Goal: Book appointment/travel/reservation

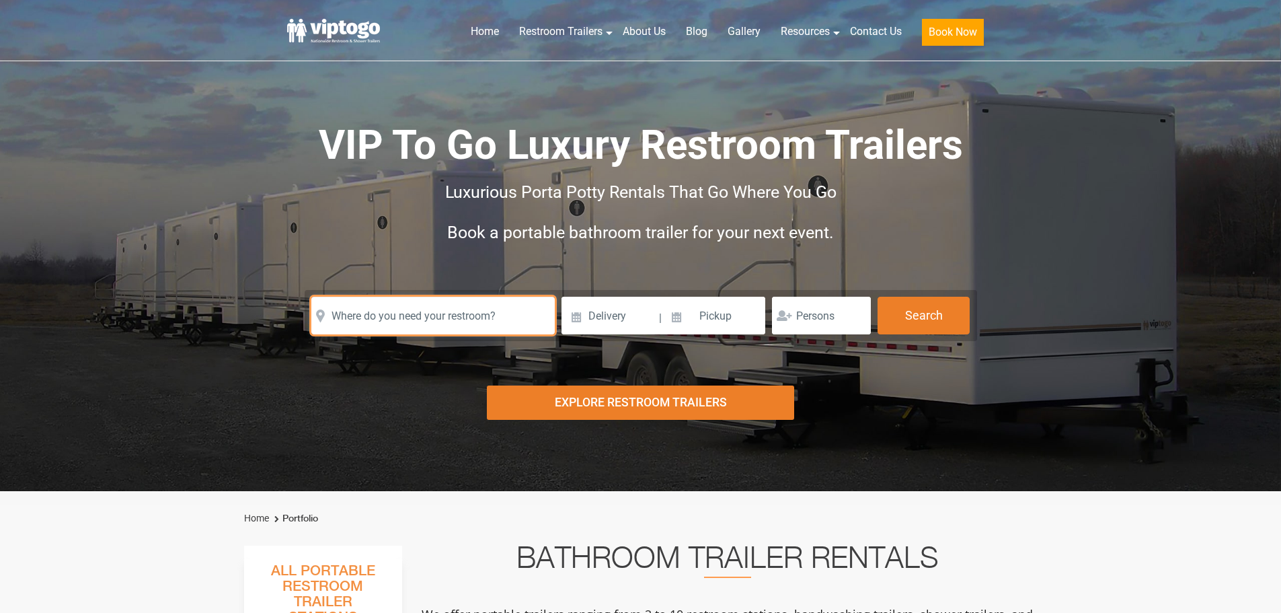
click at [481, 321] on input "text" at bounding box center [432, 316] width 243 height 38
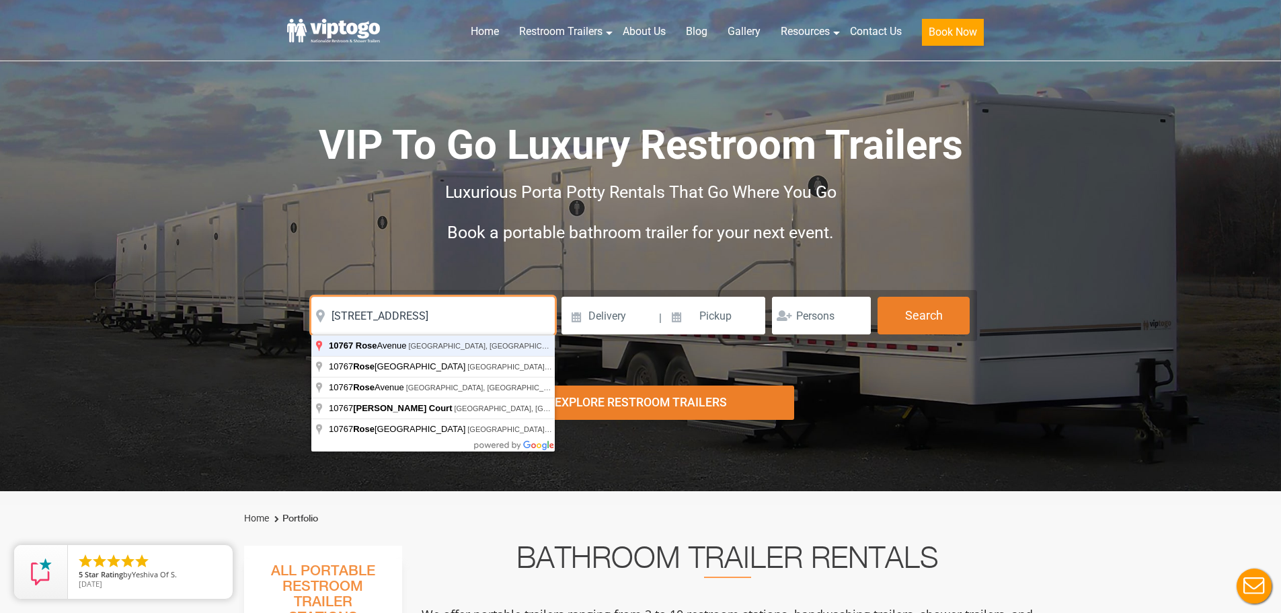
type input "10767 Rose Avenue, Los Angeles, CA, USA"
click button "autobtn" at bounding box center [0, 0] width 0 height 0
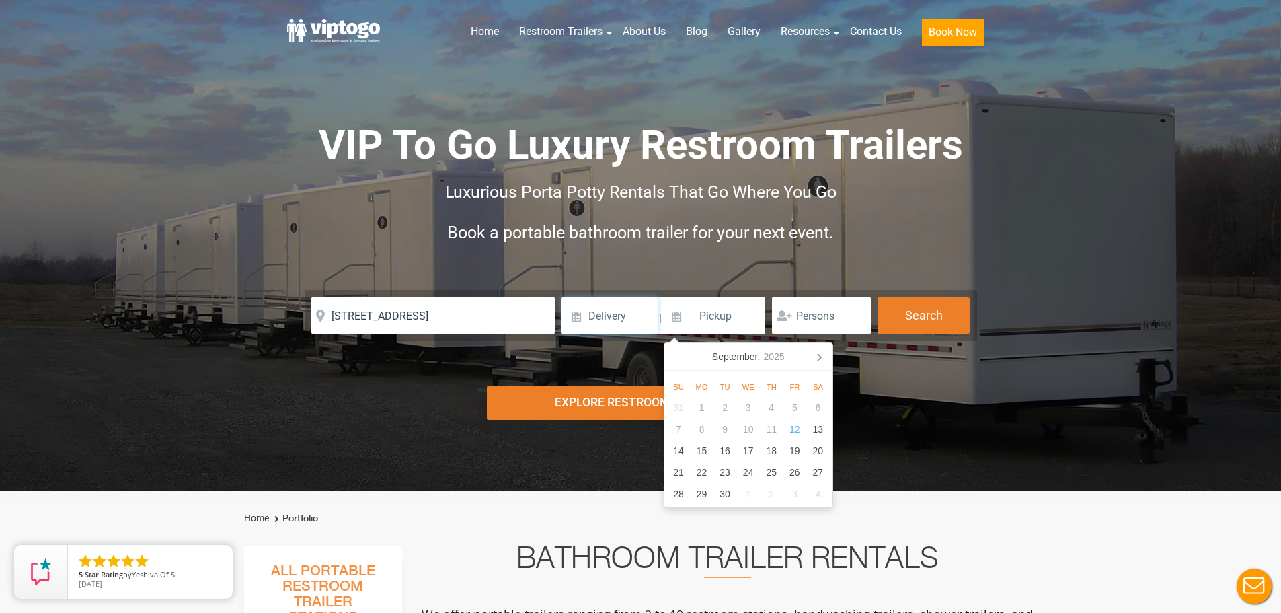
click at [613, 323] on input at bounding box center [609, 316] width 96 height 38
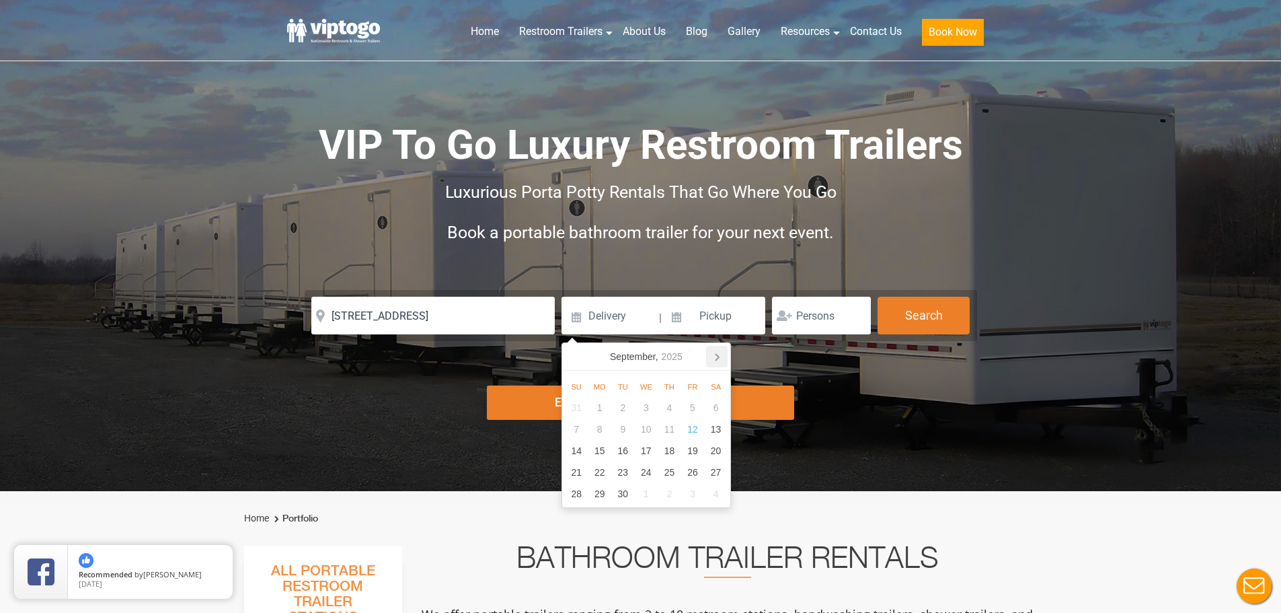
click at [718, 354] on icon at bounding box center [717, 357] width 22 height 22
click at [718, 418] on div "1" at bounding box center [716, 408] width 24 height 22
type input "11/01/2025"
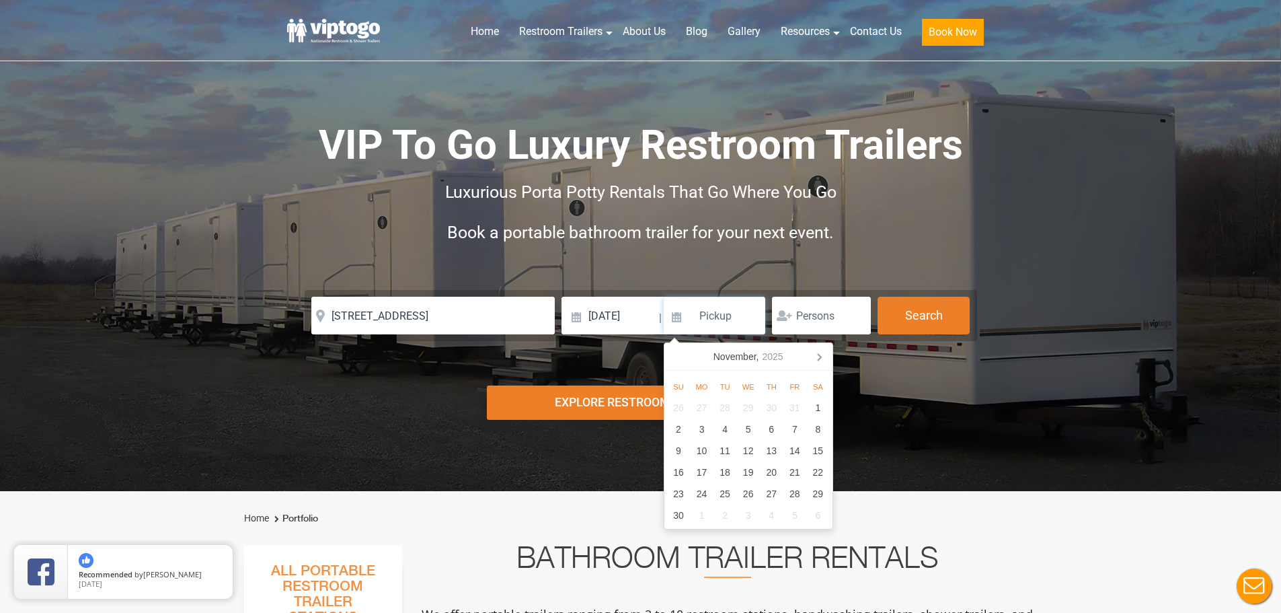
click at [736, 319] on input at bounding box center [715, 316] width 102 height 38
click at [821, 401] on div "1" at bounding box center [818, 408] width 24 height 22
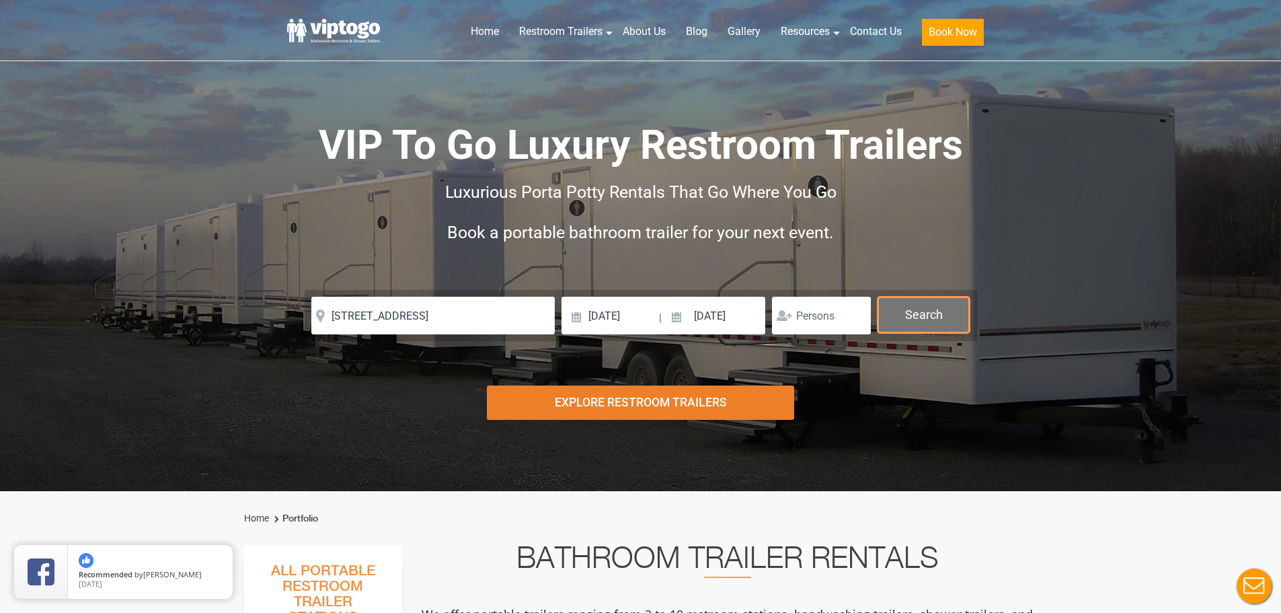
click at [900, 310] on button "Search" at bounding box center [924, 315] width 92 height 36
click at [910, 305] on button "Search" at bounding box center [924, 315] width 92 height 36
click at [724, 326] on input "11/01/2025" at bounding box center [715, 316] width 102 height 38
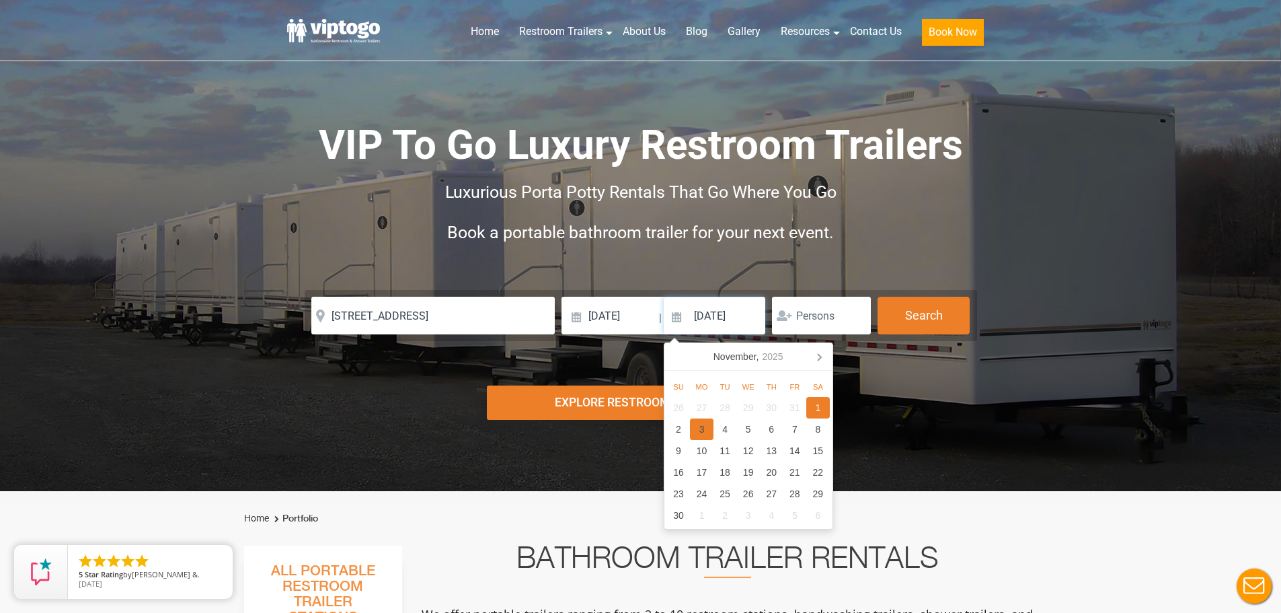
click at [698, 432] on div "3" at bounding box center [702, 429] width 24 height 22
type input "11/03/2025"
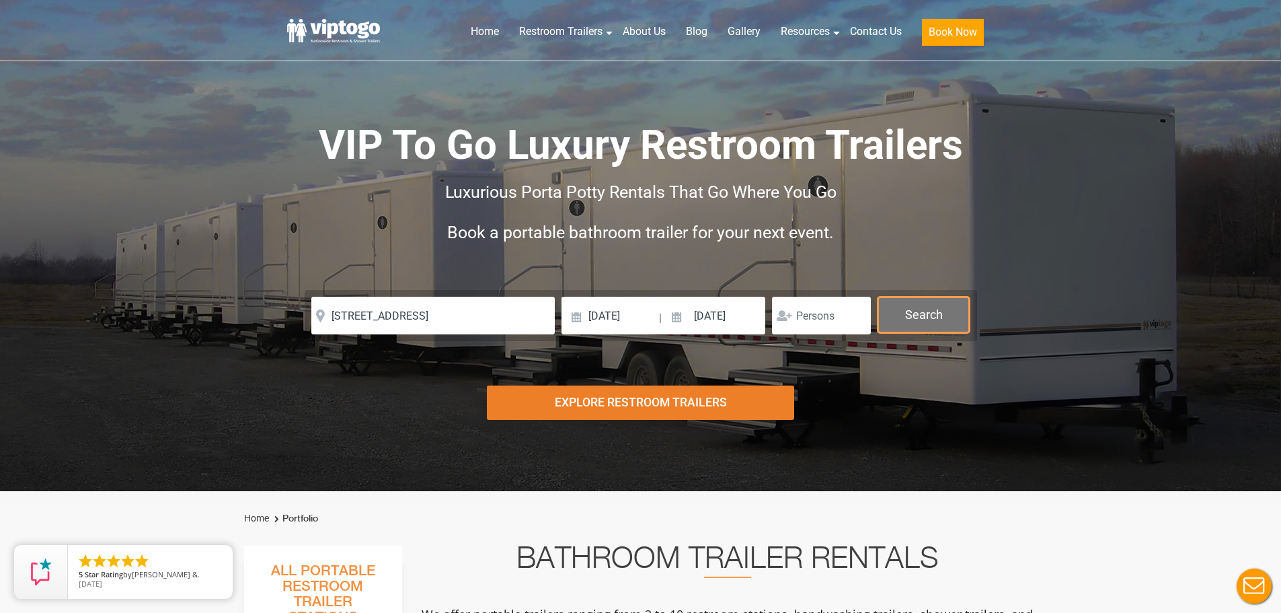
click at [918, 311] on button "Search" at bounding box center [924, 315] width 92 height 36
click at [820, 321] on input "number" at bounding box center [821, 316] width 99 height 38
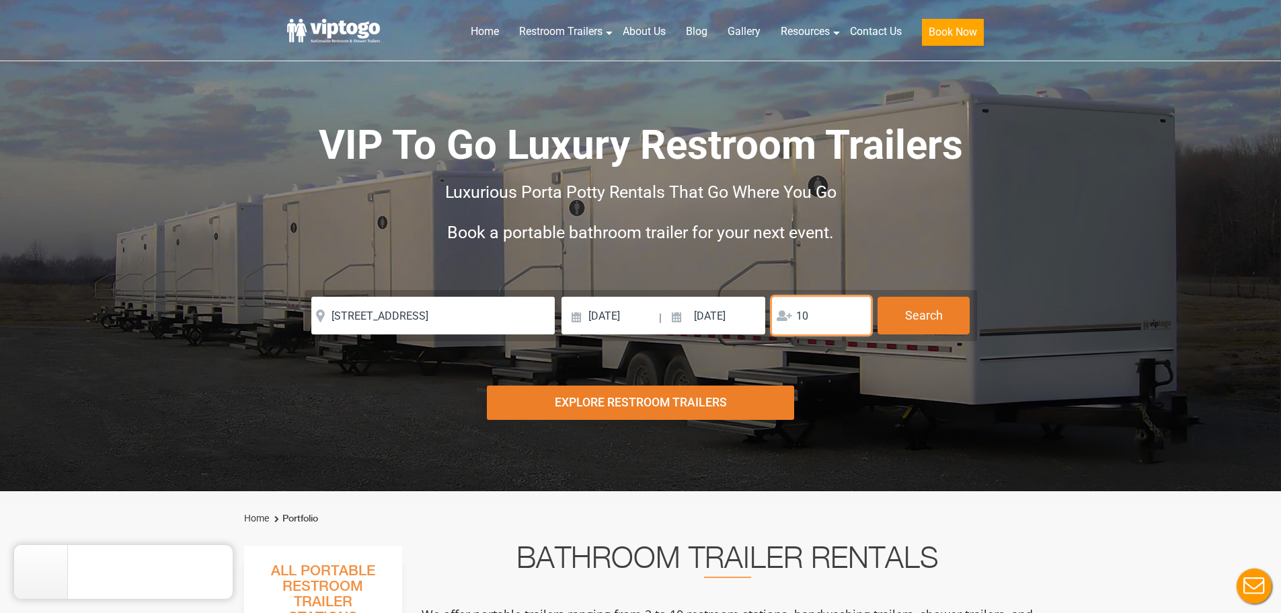
type input "10"
click at [935, 339] on form "Please Input Valid address with zipcode Please Input Valid address with zipcode…" at bounding box center [641, 315] width 672 height 51
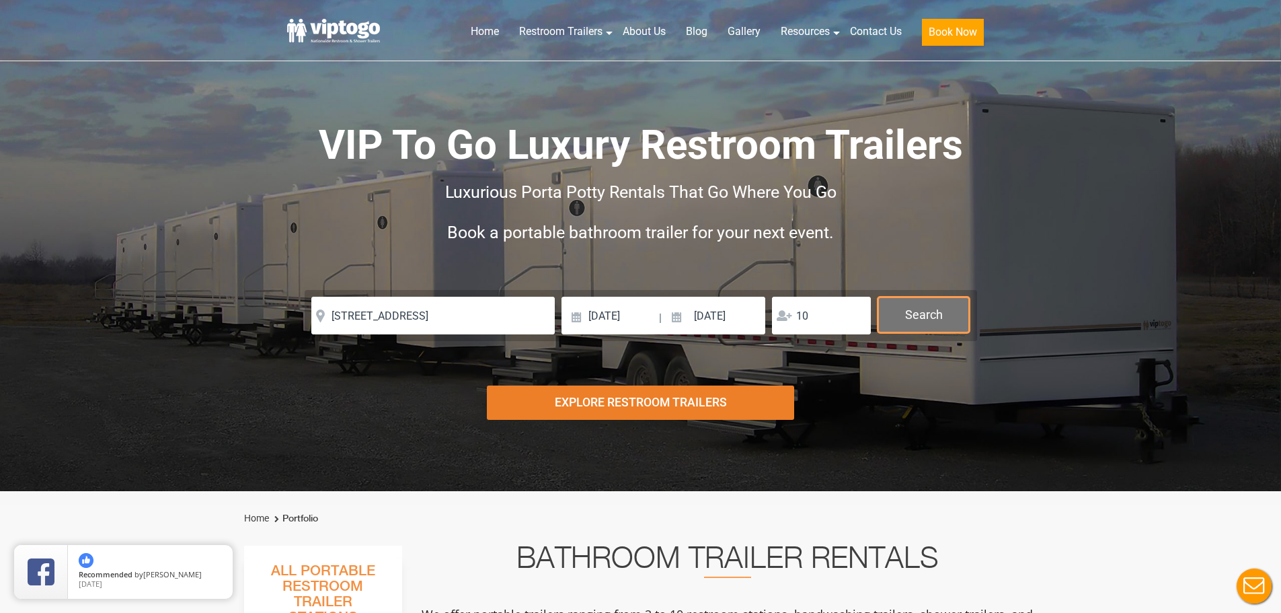
click at [918, 310] on button "Search" at bounding box center [924, 315] width 92 height 36
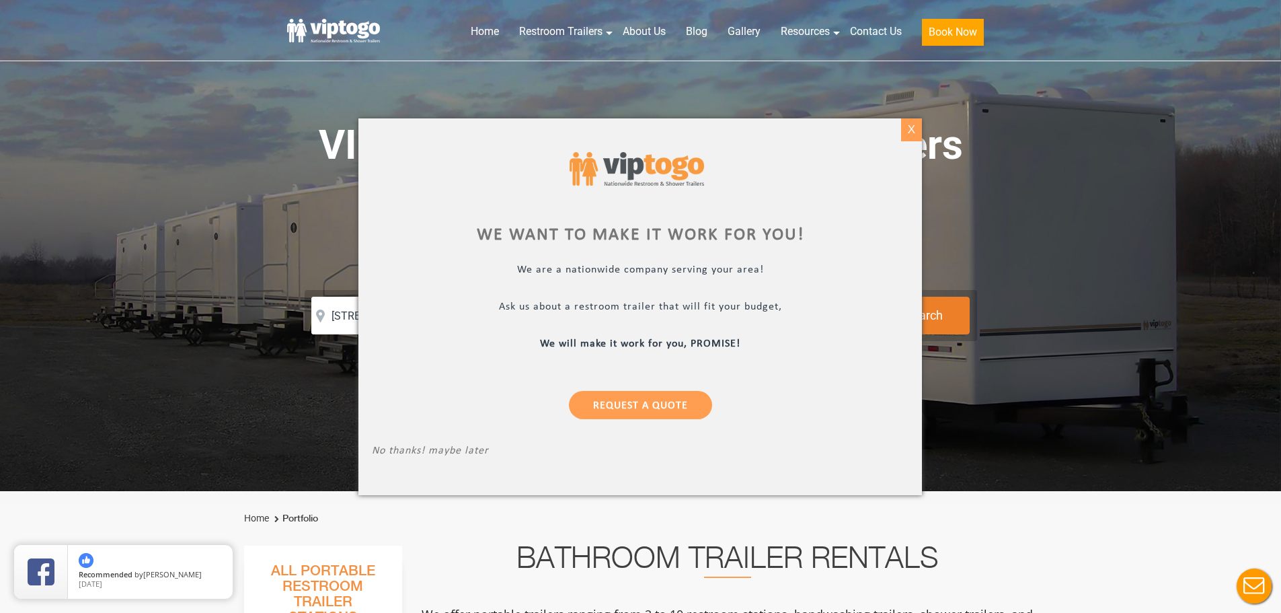
click at [905, 129] on div "X" at bounding box center [911, 129] width 21 height 23
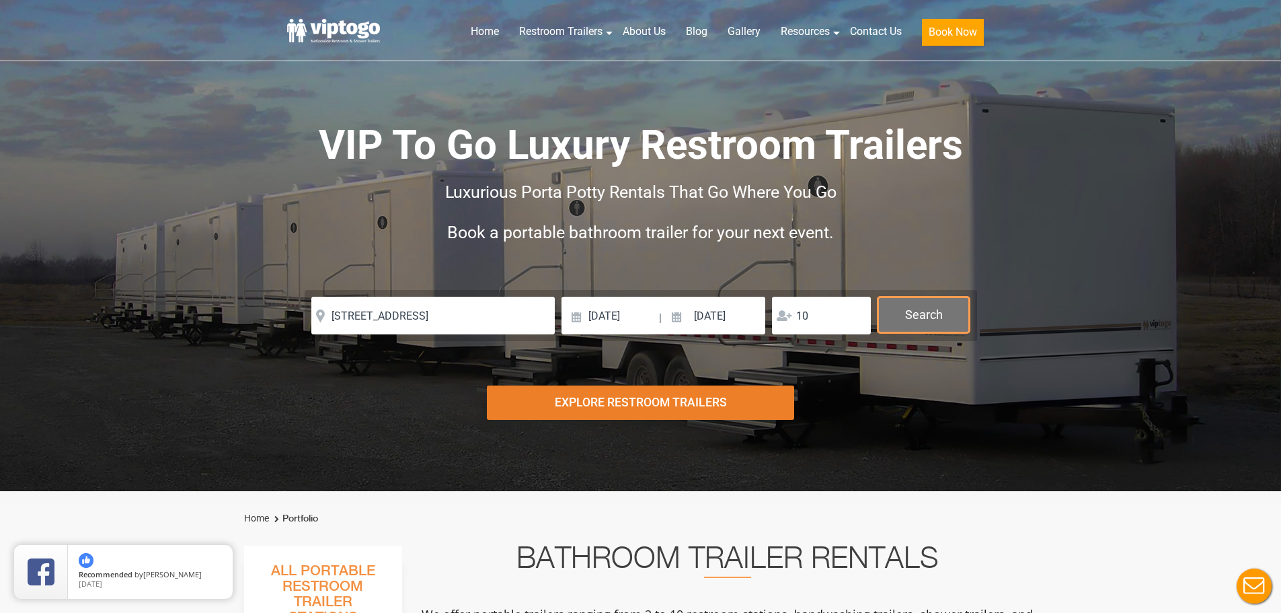
click at [928, 323] on button "Search" at bounding box center [924, 315] width 92 height 36
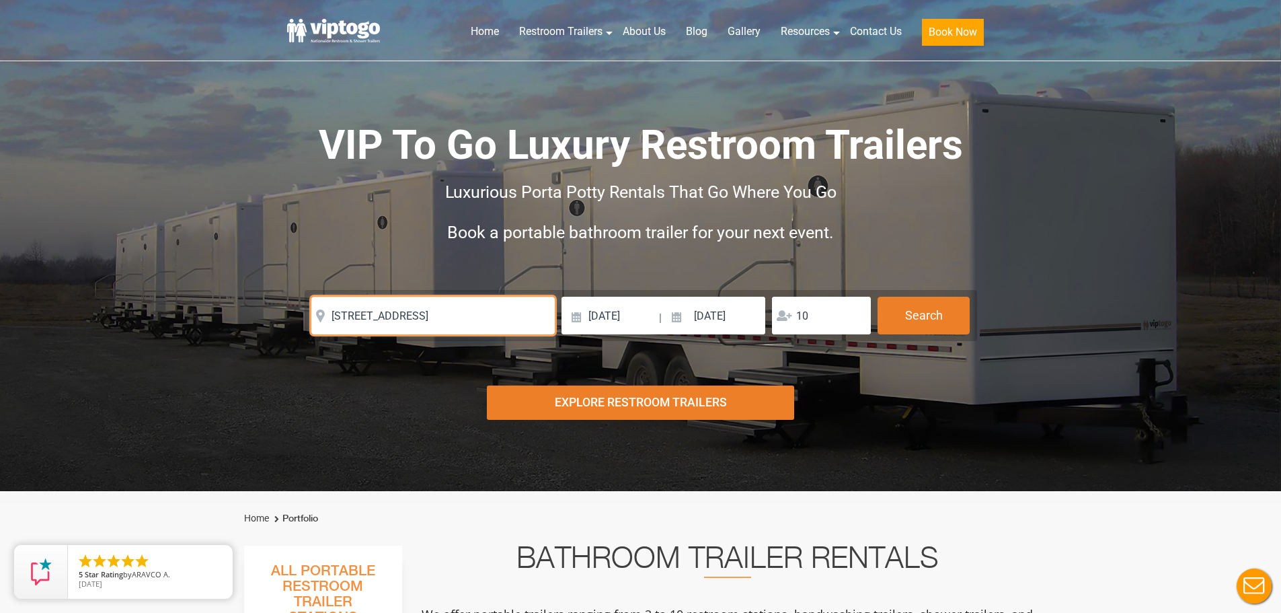
click at [490, 324] on input "10767 Rose Avenue, Los Angeles, CA, USA" at bounding box center [432, 316] width 243 height 38
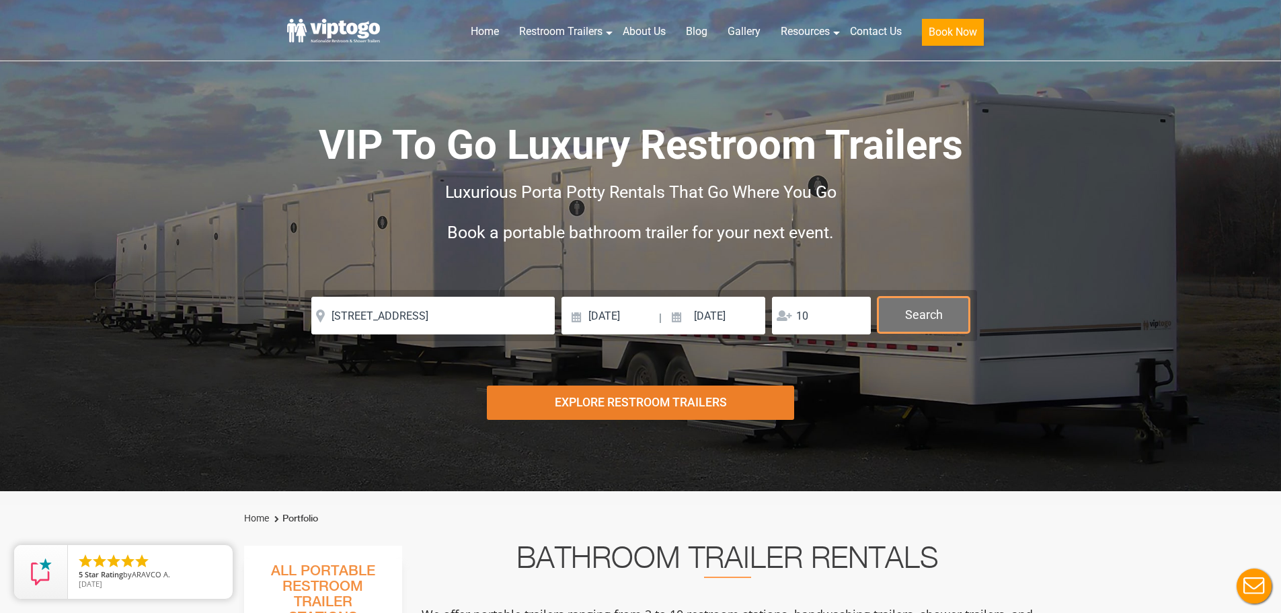
click at [921, 317] on button "Search" at bounding box center [924, 315] width 92 height 36
click at [901, 307] on button "Search" at bounding box center [924, 315] width 92 height 36
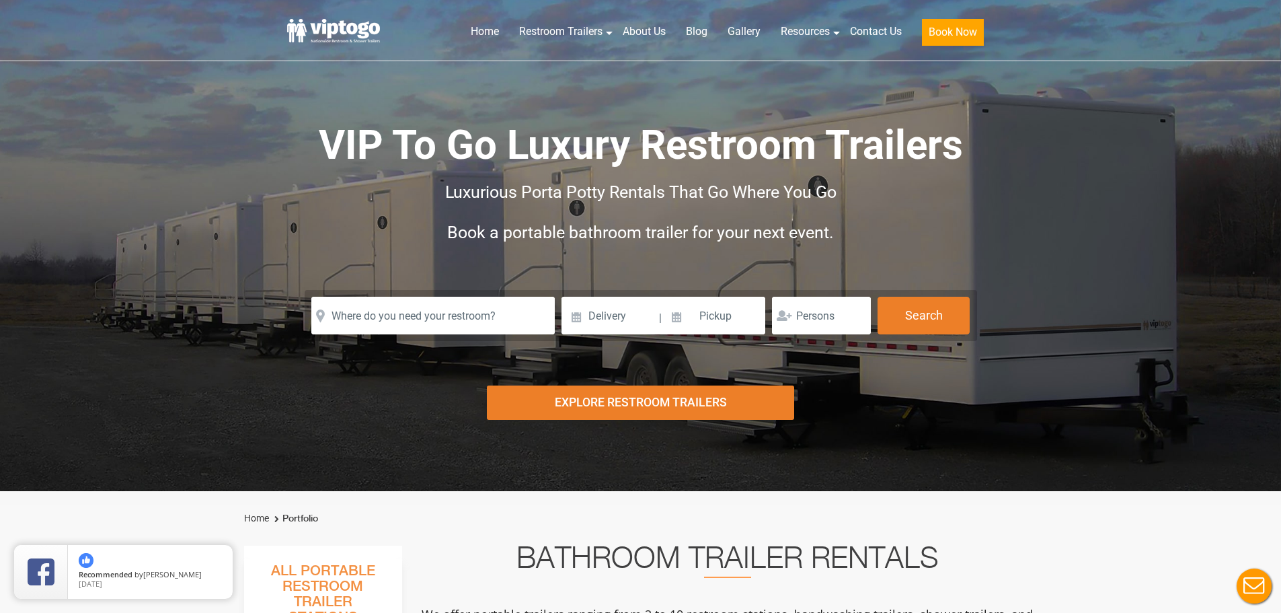
click at [653, 401] on div "Explore Restroom Trailers" at bounding box center [640, 402] width 307 height 34
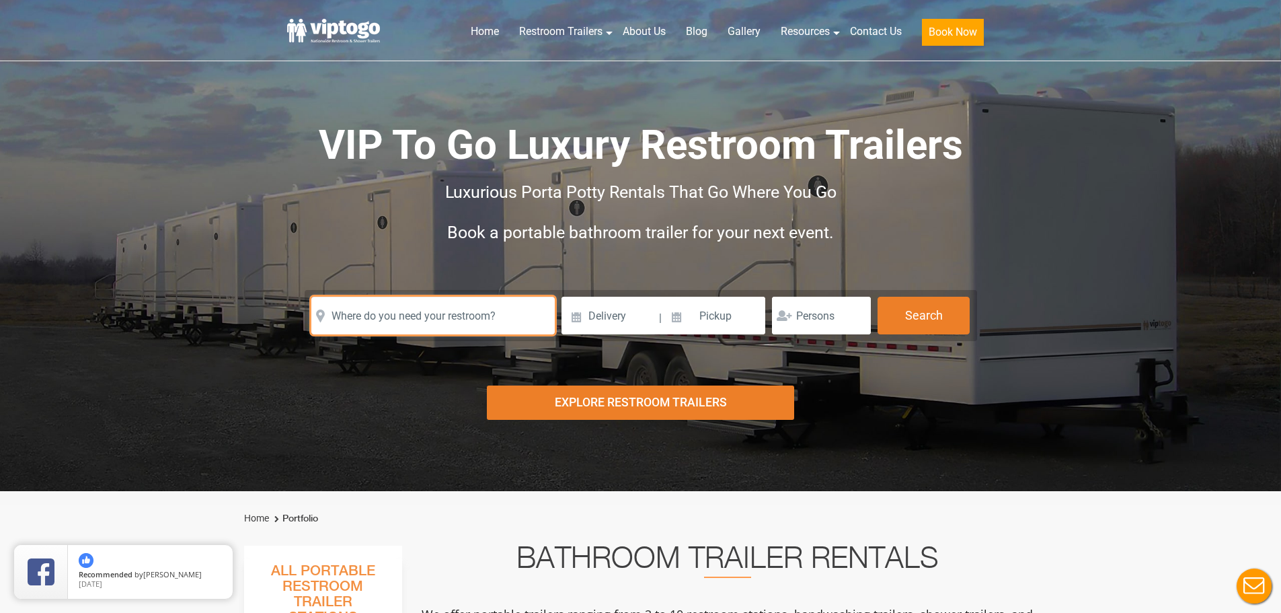
click at [502, 313] on input "text" at bounding box center [432, 316] width 243 height 38
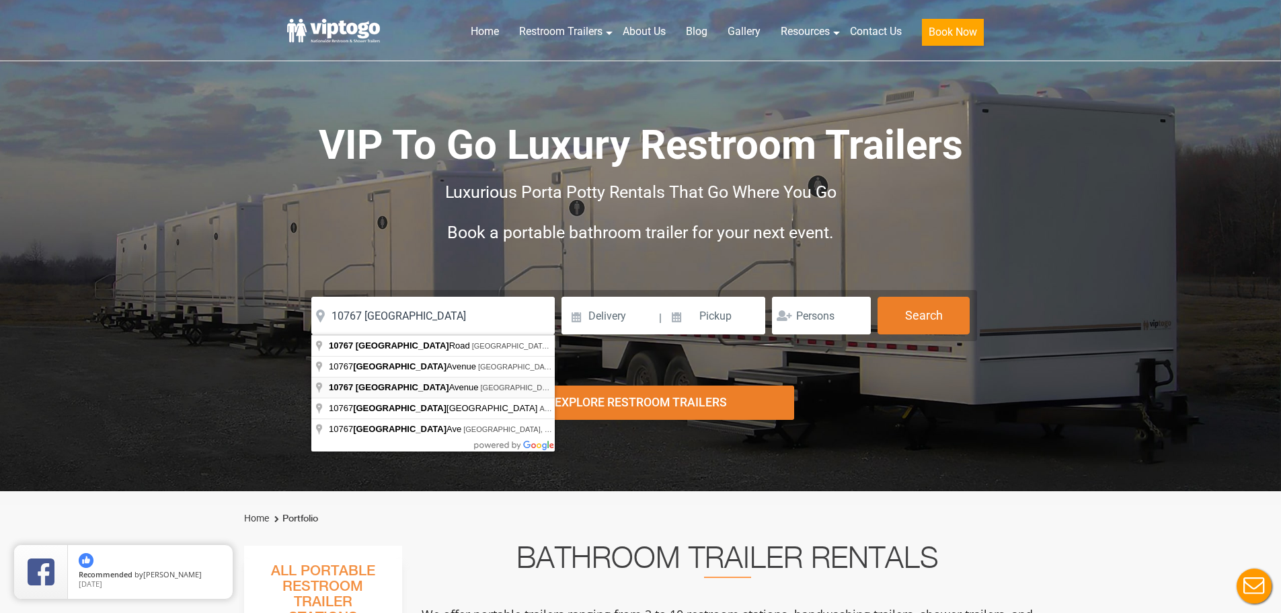
type input "10767 Rochester Avenue, Los Angeles, CA, USA"
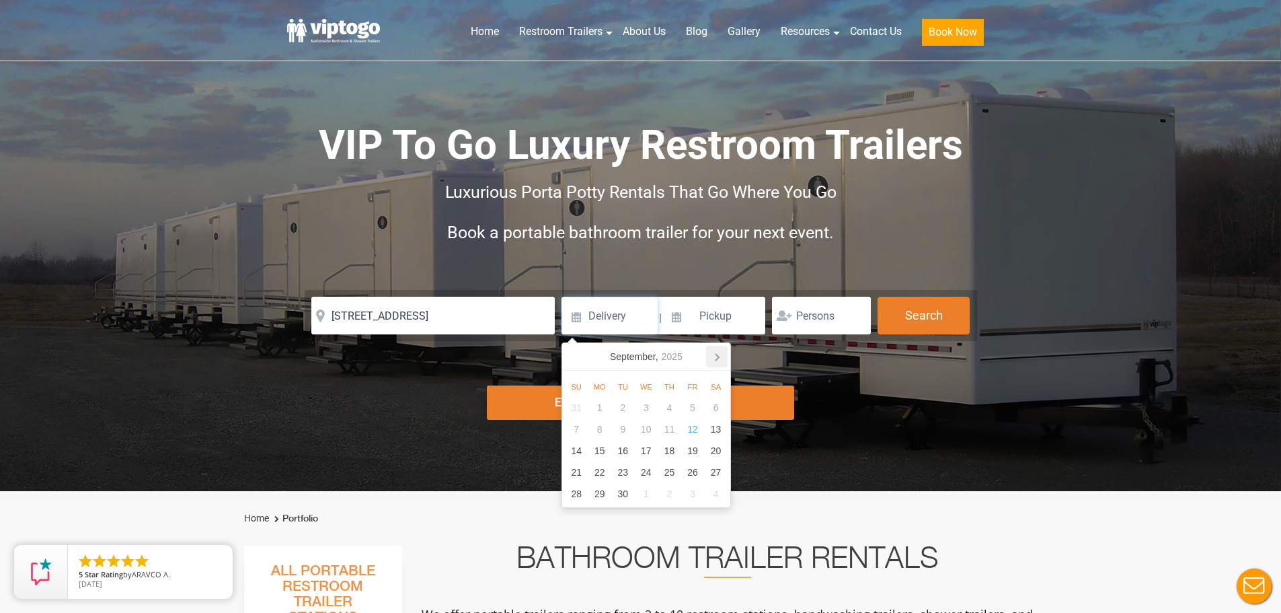
click at [711, 355] on icon at bounding box center [717, 357] width 22 height 22
click at [692, 408] on div "31" at bounding box center [693, 408] width 24 height 22
type input "10/31/2025"
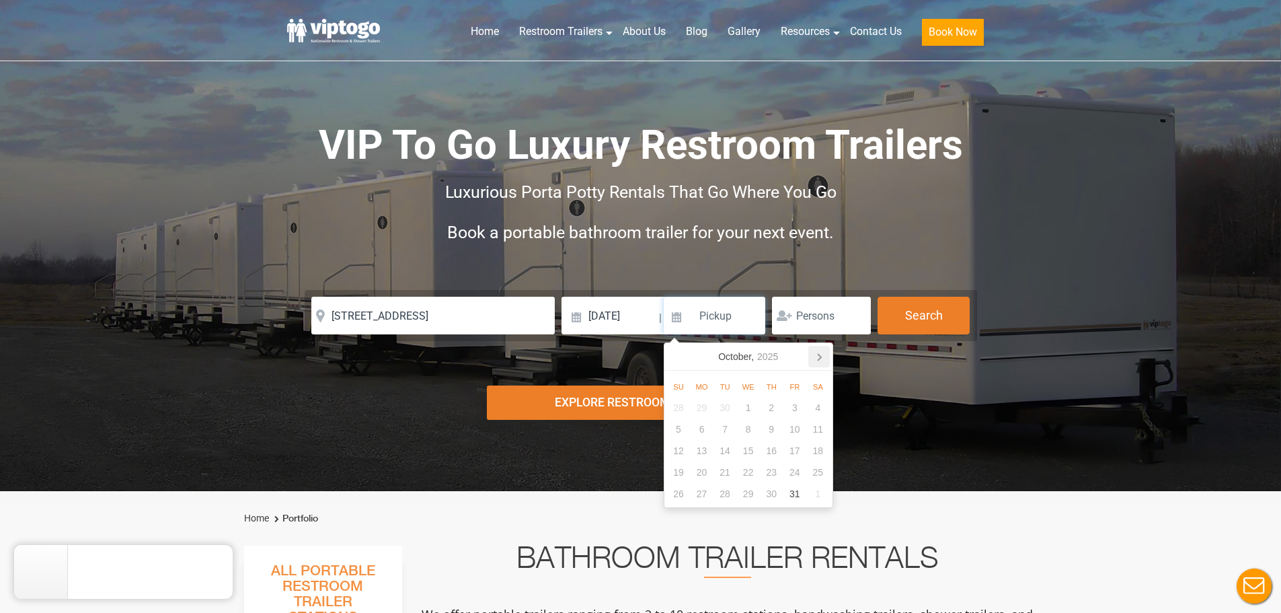
click at [811, 352] on icon at bounding box center [819, 357] width 22 height 22
click at [696, 432] on div "3" at bounding box center [702, 429] width 24 height 22
type input "[DATE]"
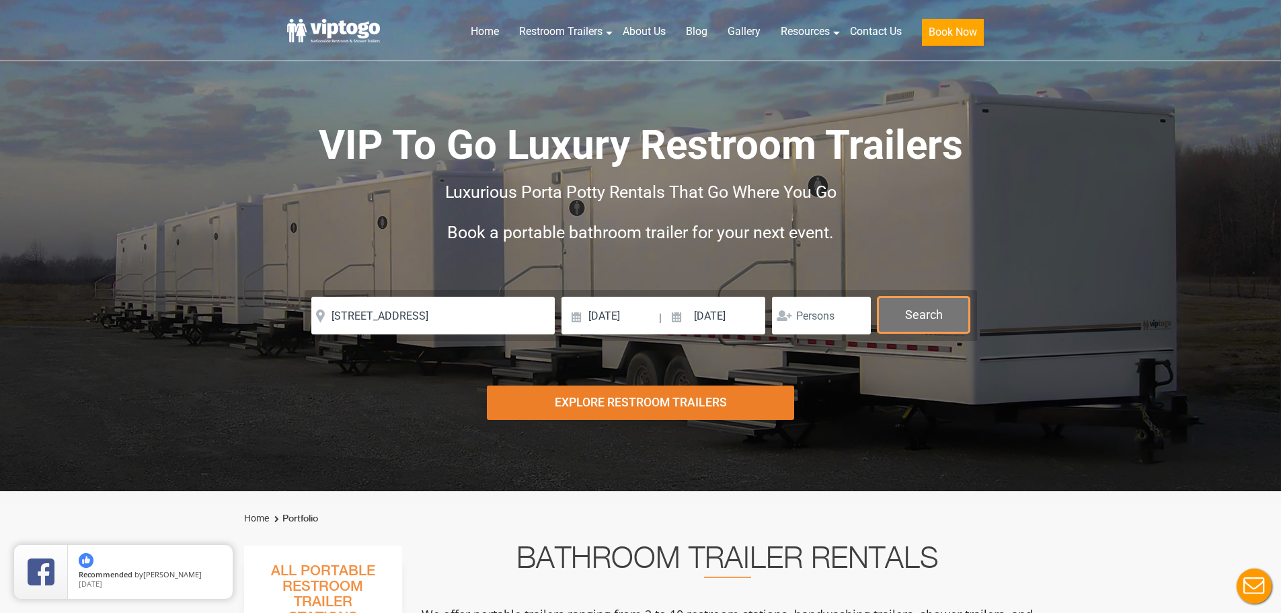
click at [913, 322] on button "Search" at bounding box center [924, 315] width 92 height 36
click at [816, 324] on input "number" at bounding box center [821, 316] width 99 height 38
type input "10"
click button "autobtn" at bounding box center [0, 0] width 0 height 0
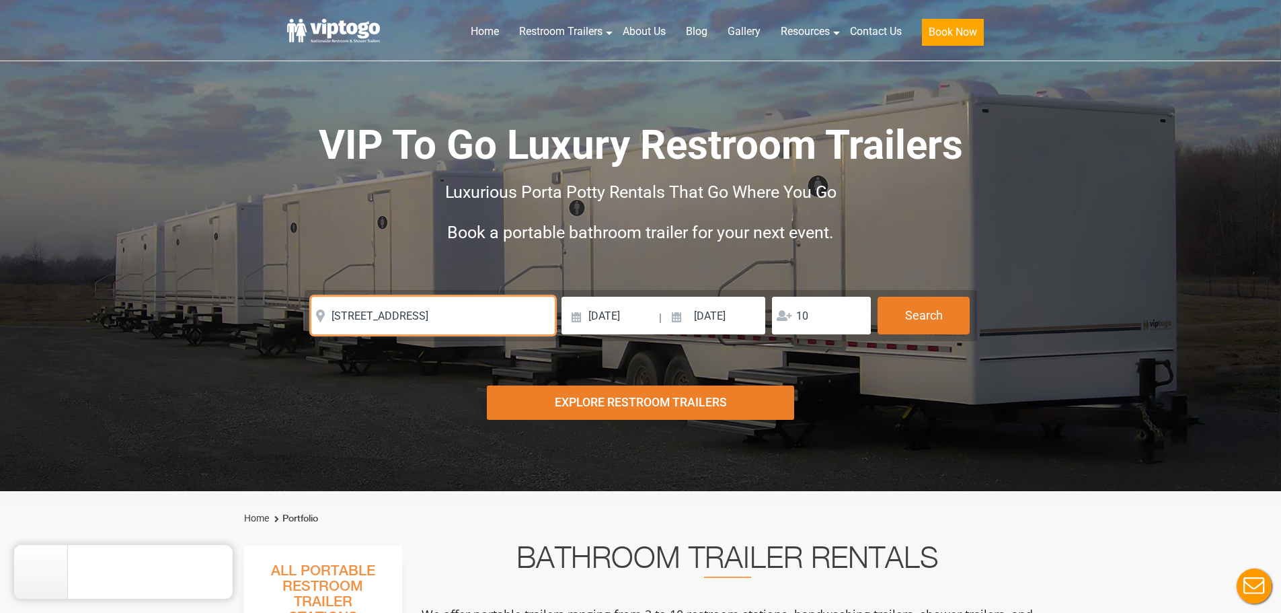
click at [443, 311] on input "10767 Rochester Avenue, Los Angeles, CA, USA" at bounding box center [432, 316] width 243 height 38
click button "autobtn" at bounding box center [0, 0] width 0 height 0
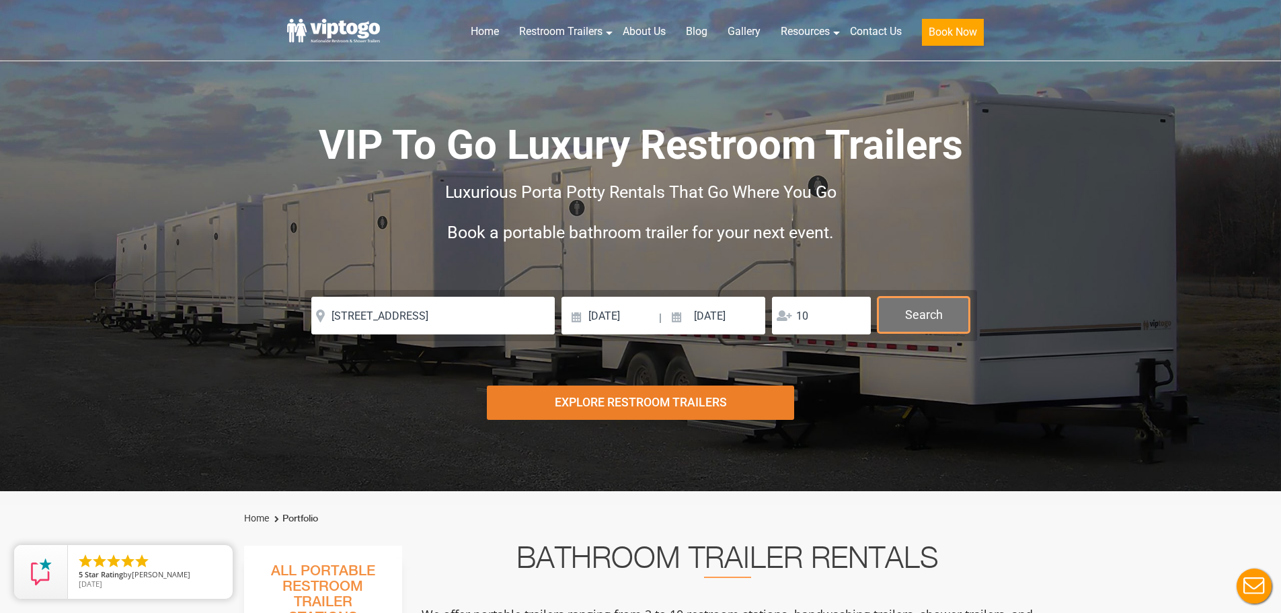
click at [943, 324] on button "Search" at bounding box center [924, 315] width 92 height 36
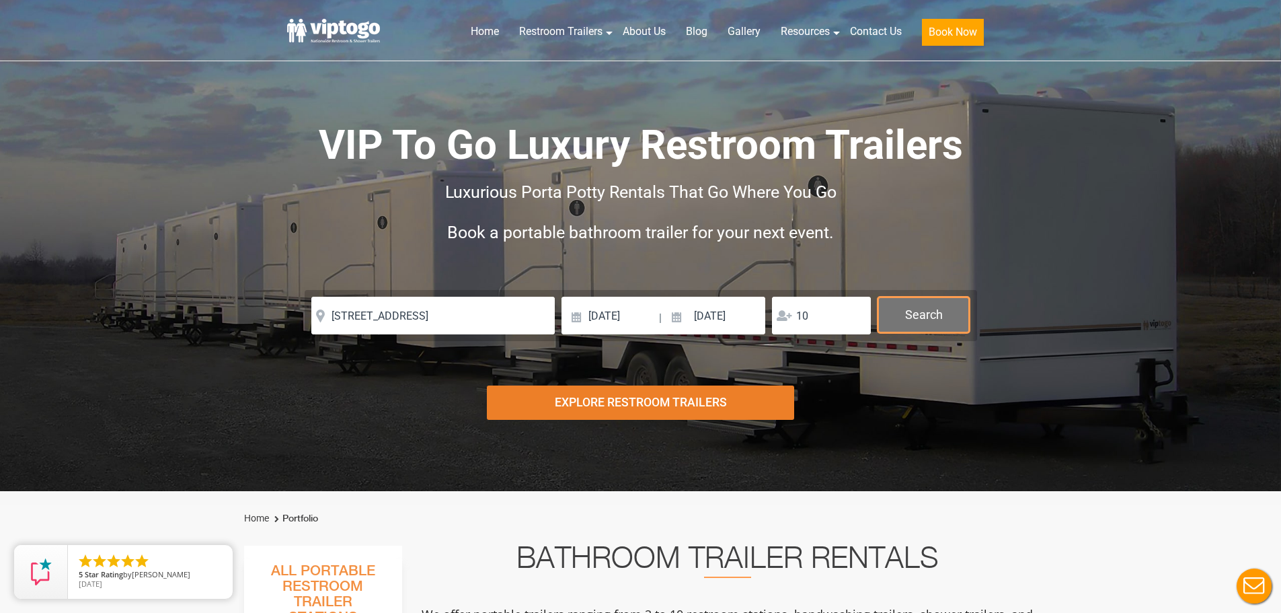
click at [943, 324] on button "Search" at bounding box center [924, 315] width 92 height 36
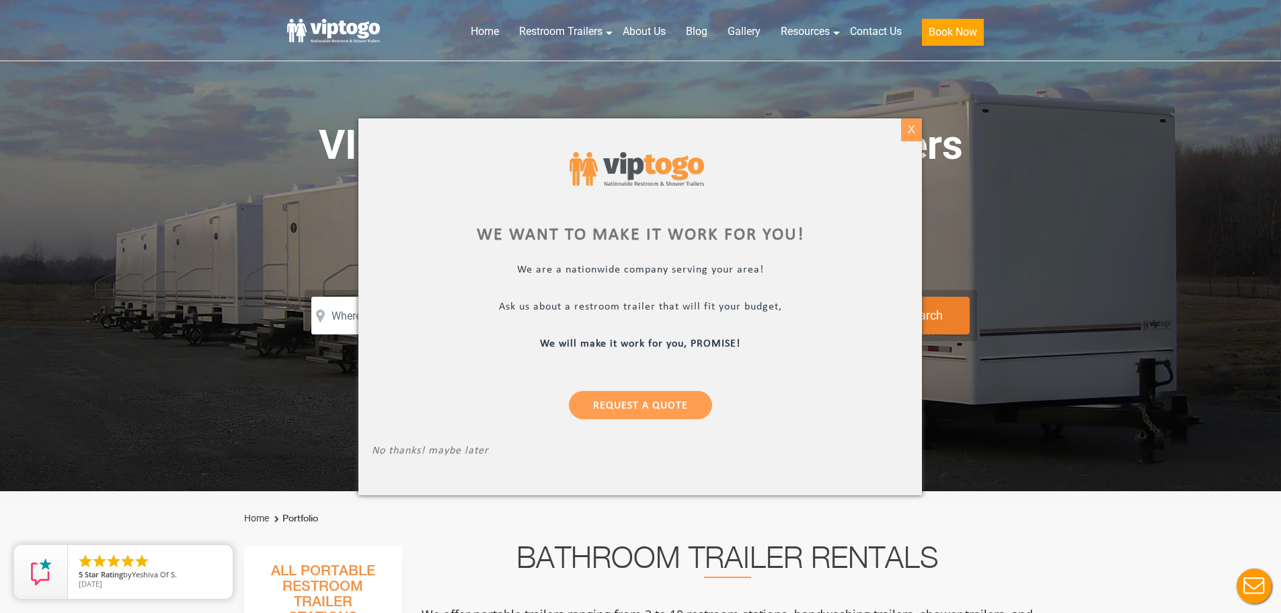
click at [915, 132] on div "X" at bounding box center [911, 129] width 21 height 23
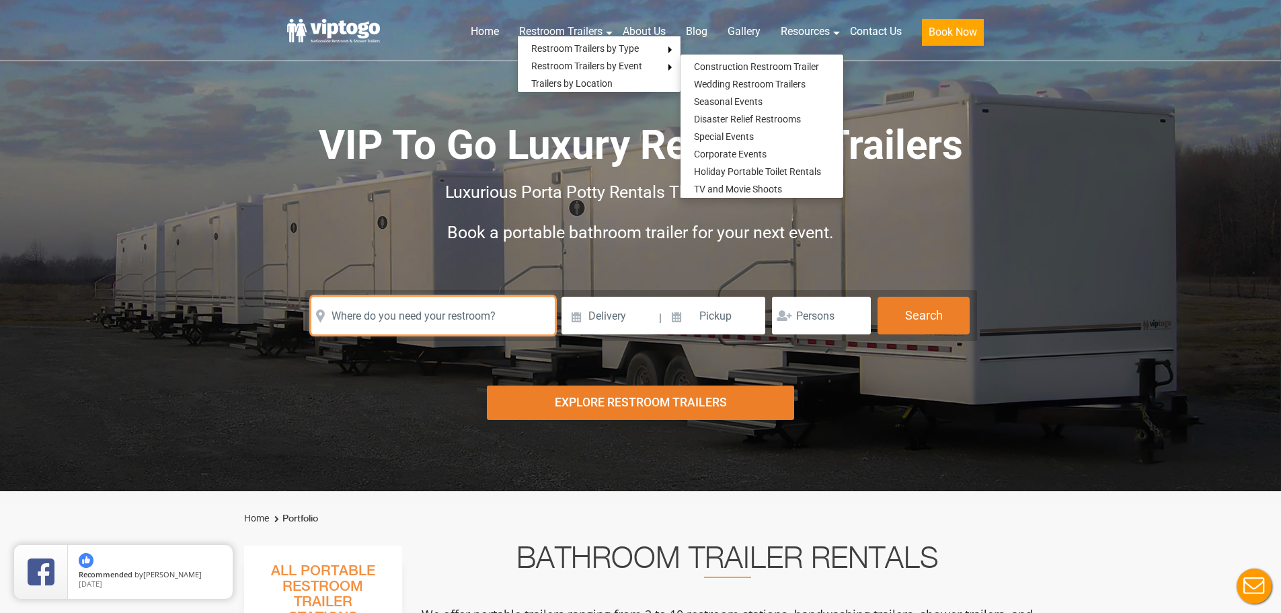
click at [392, 318] on input "text" at bounding box center [432, 316] width 243 height 38
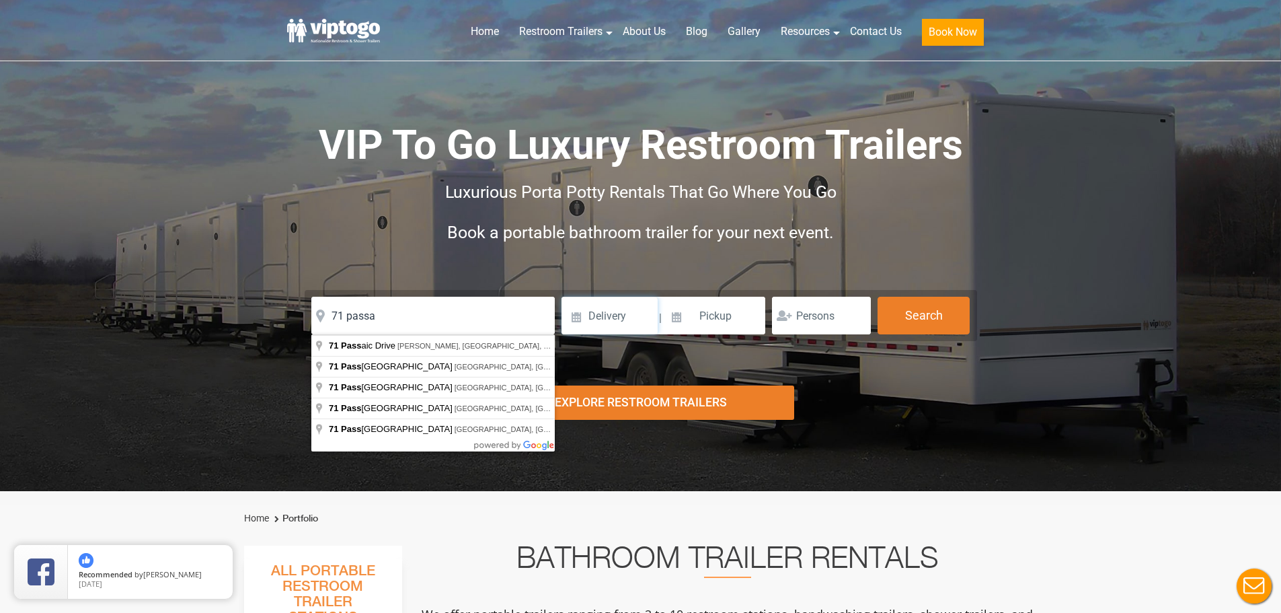
click button "autobtn" at bounding box center [0, 0] width 0 height 0
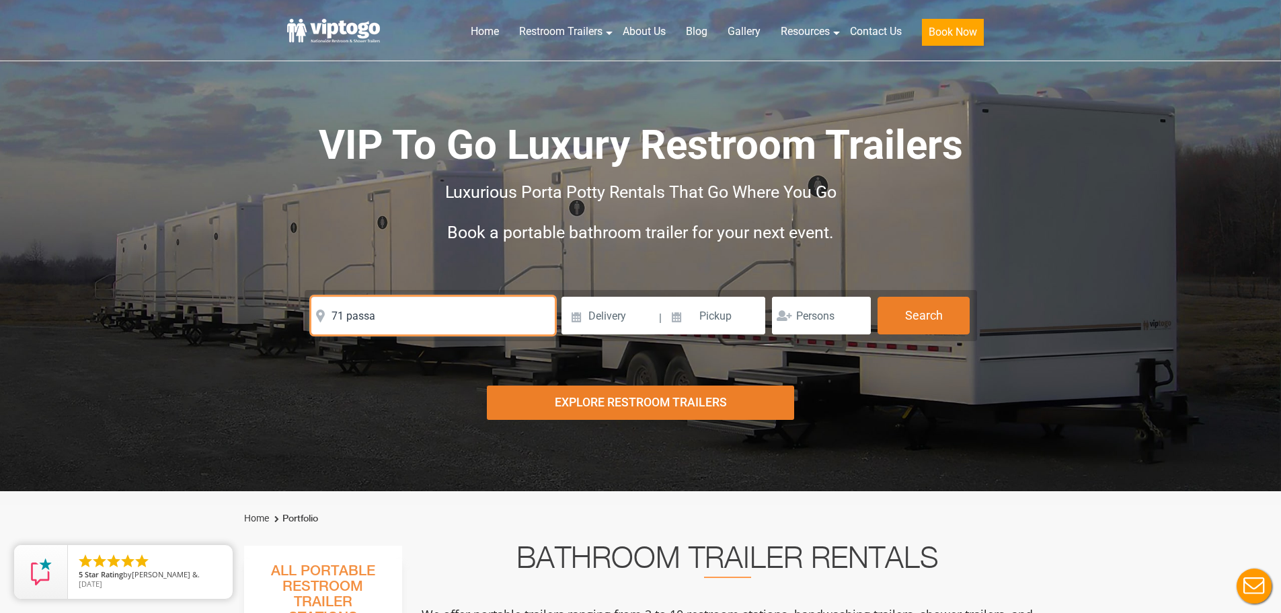
click at [392, 318] on input "71 passa" at bounding box center [432, 316] width 243 height 38
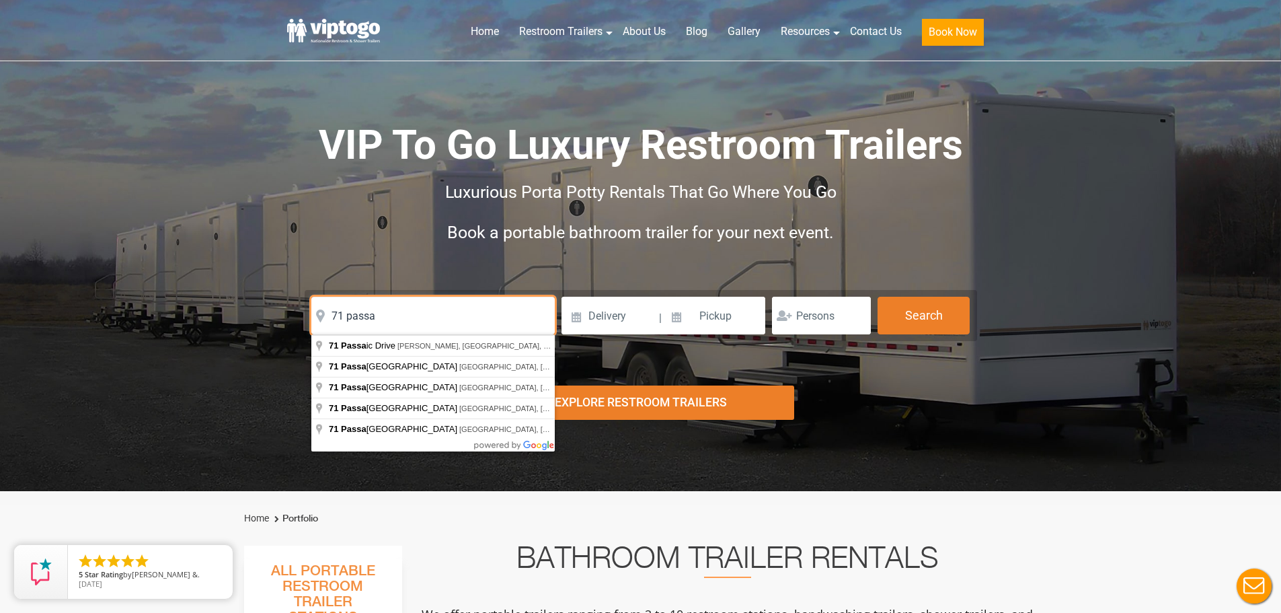
type input "[STREET_ADDRESS][PERSON_NAME]"
click button "autobtn" at bounding box center [0, 0] width 0 height 0
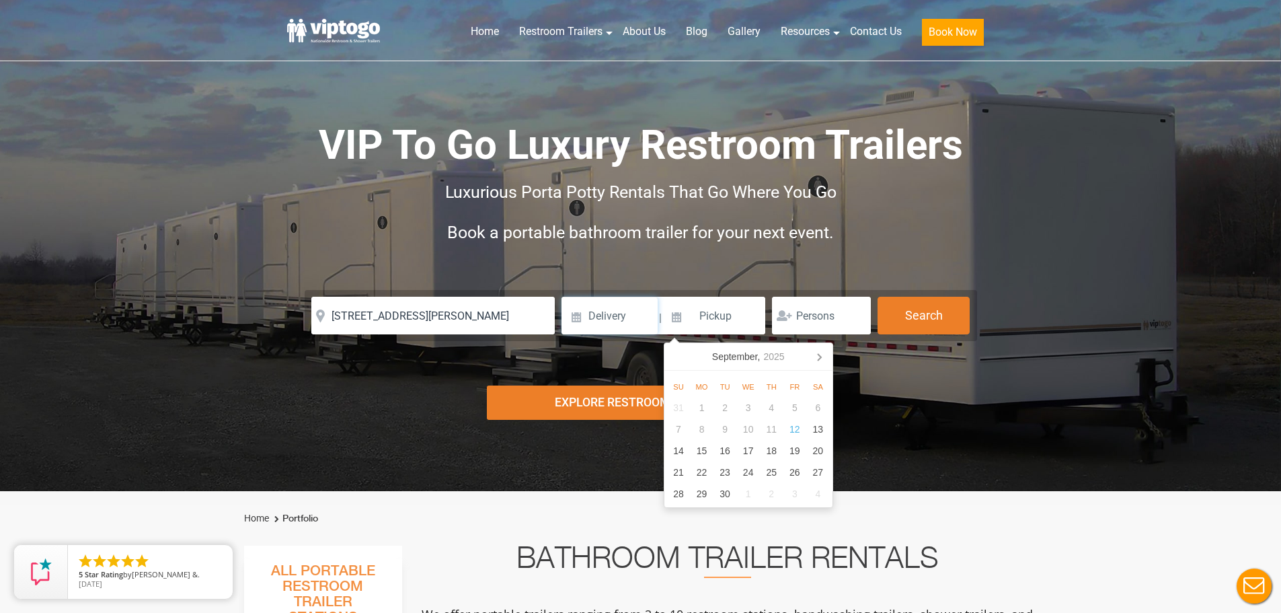
click at [609, 304] on input at bounding box center [609, 316] width 96 height 38
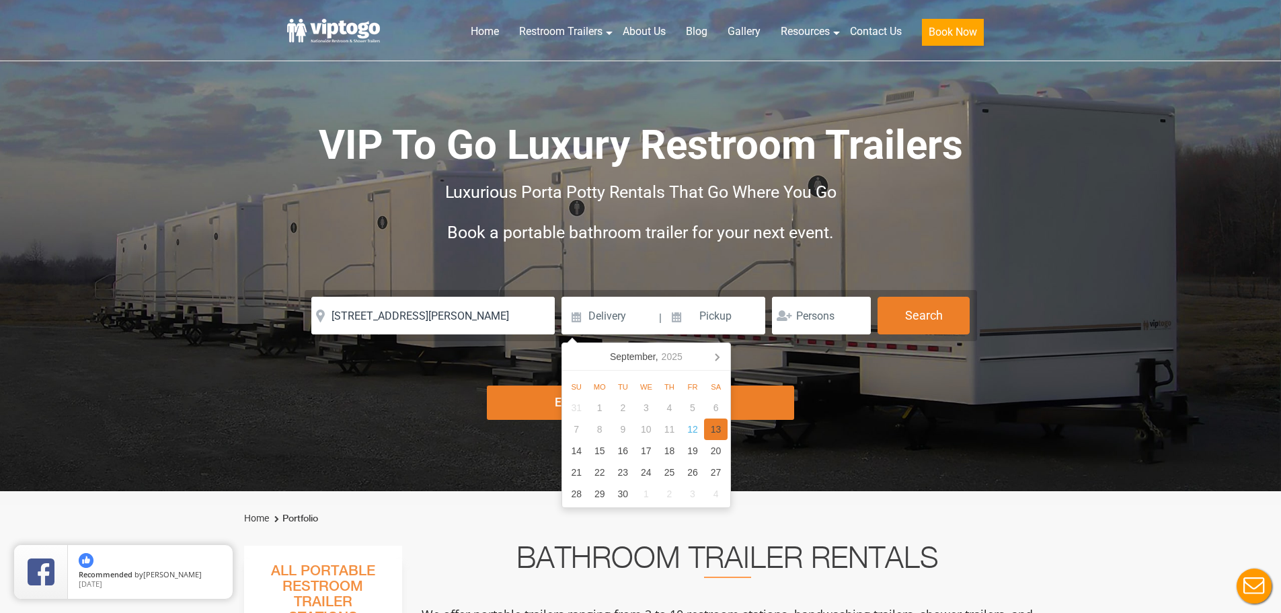
drag, startPoint x: 717, startPoint y: 428, endPoint x: 739, endPoint y: 399, distance: 36.4
click at [715, 428] on div "13" at bounding box center [716, 429] width 24 height 22
type input "[DATE]"
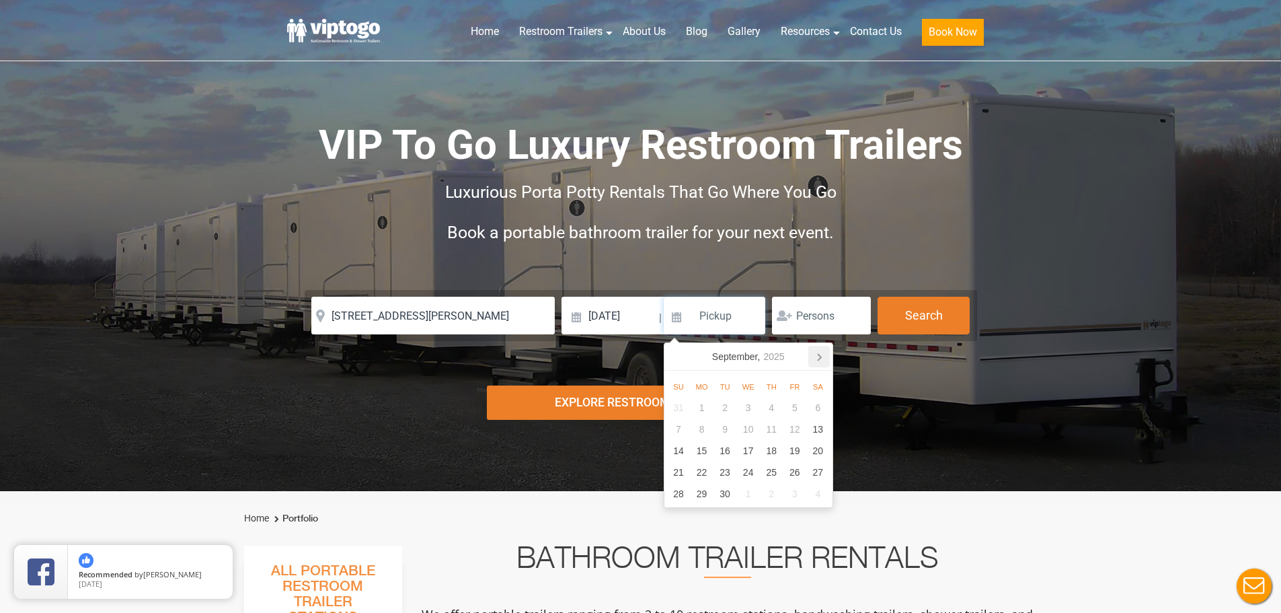
click at [823, 356] on icon at bounding box center [819, 357] width 22 height 22
click at [786, 413] on div "3" at bounding box center [795, 408] width 24 height 22
type input "[DATE]"
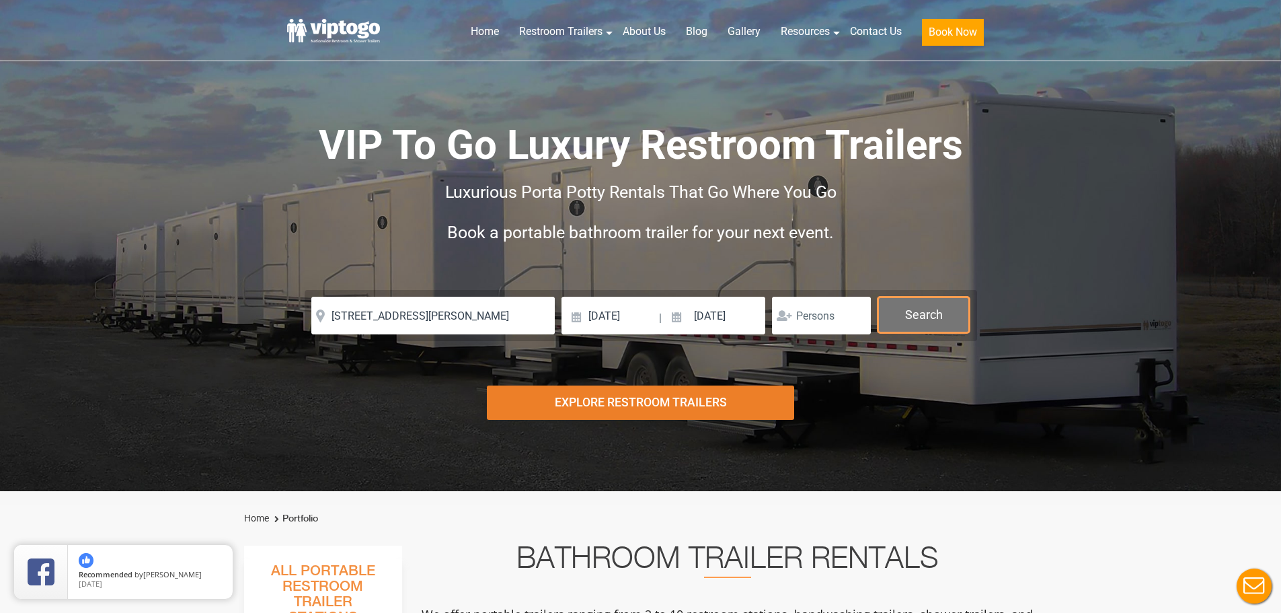
click at [932, 311] on button "Search" at bounding box center [924, 315] width 92 height 36
click at [902, 319] on button "Search" at bounding box center [924, 315] width 92 height 36
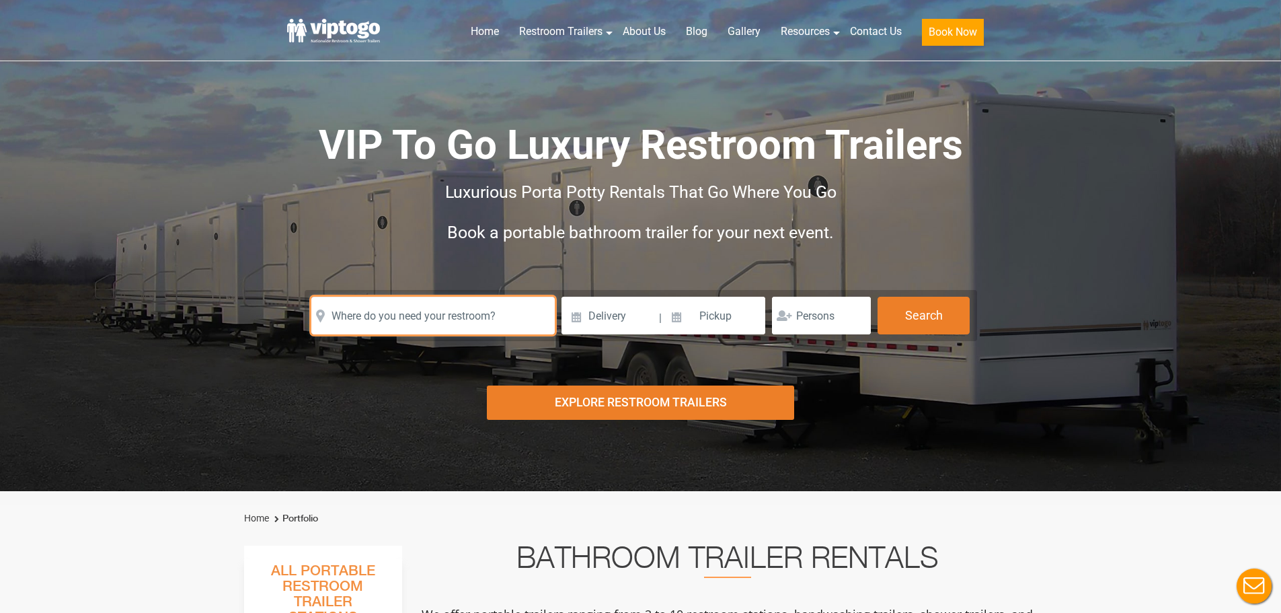
click at [457, 323] on input "text" at bounding box center [432, 316] width 243 height 38
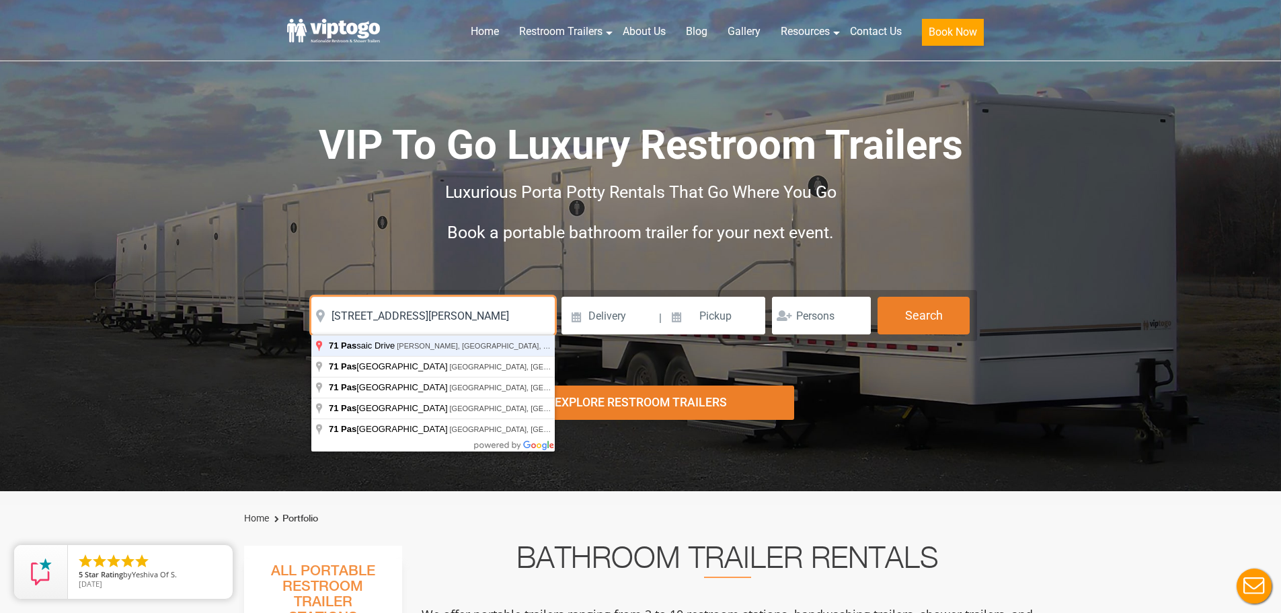
type input "71 Passaic Drive, Hewitt, NJ, USA"
click button "autobtn" at bounding box center [0, 0] width 0 height 0
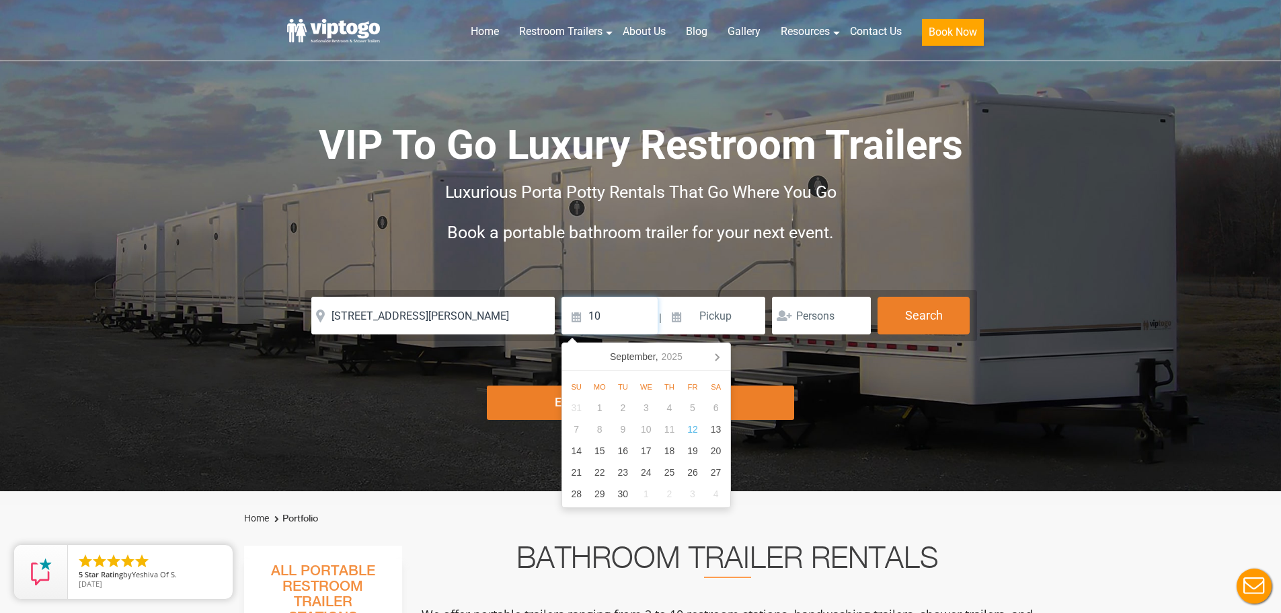
type input "10/31/2025"
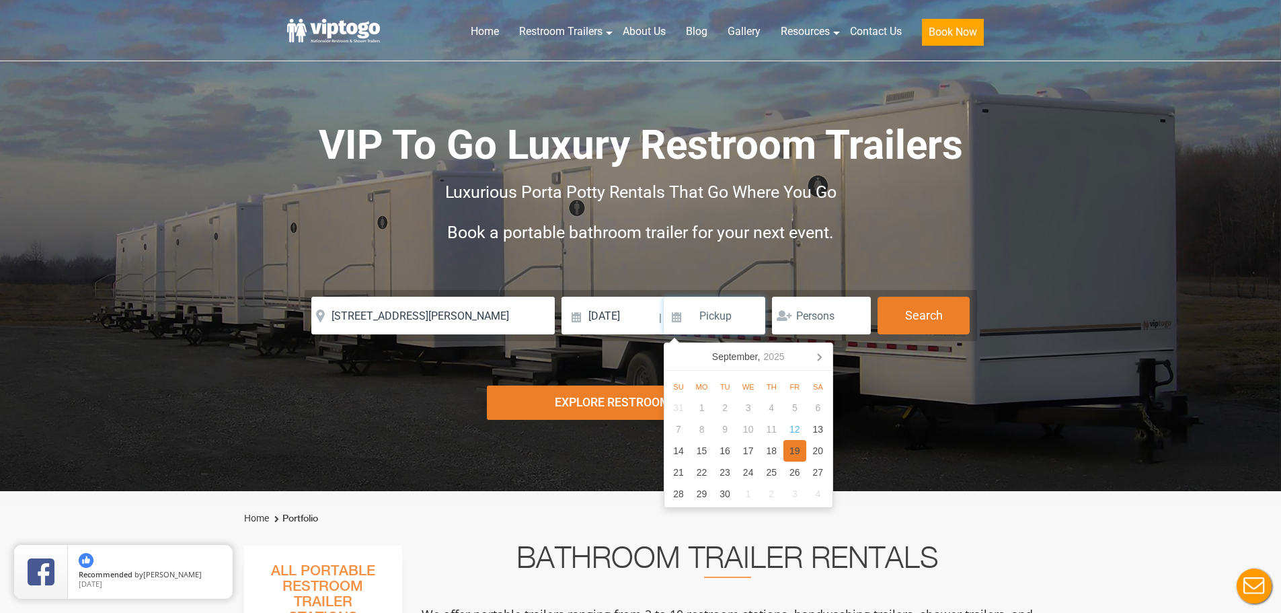
click button "autobtn" at bounding box center [0, 0] width 0 height 0
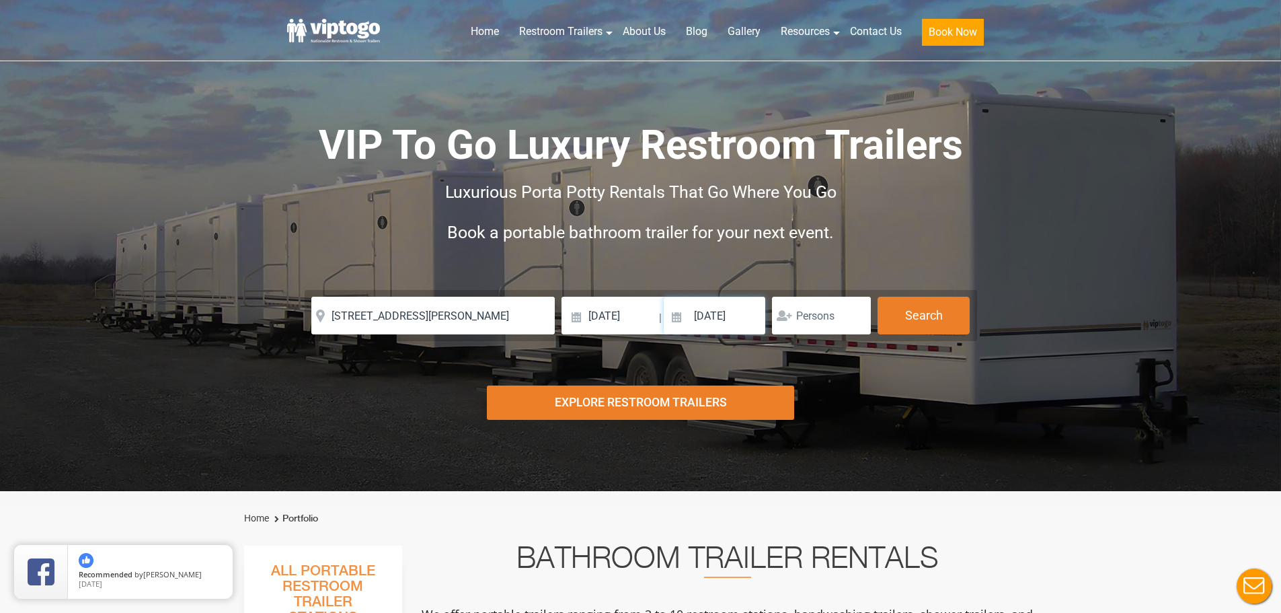
click at [700, 317] on input "09/19/2025" at bounding box center [715, 316] width 102 height 38
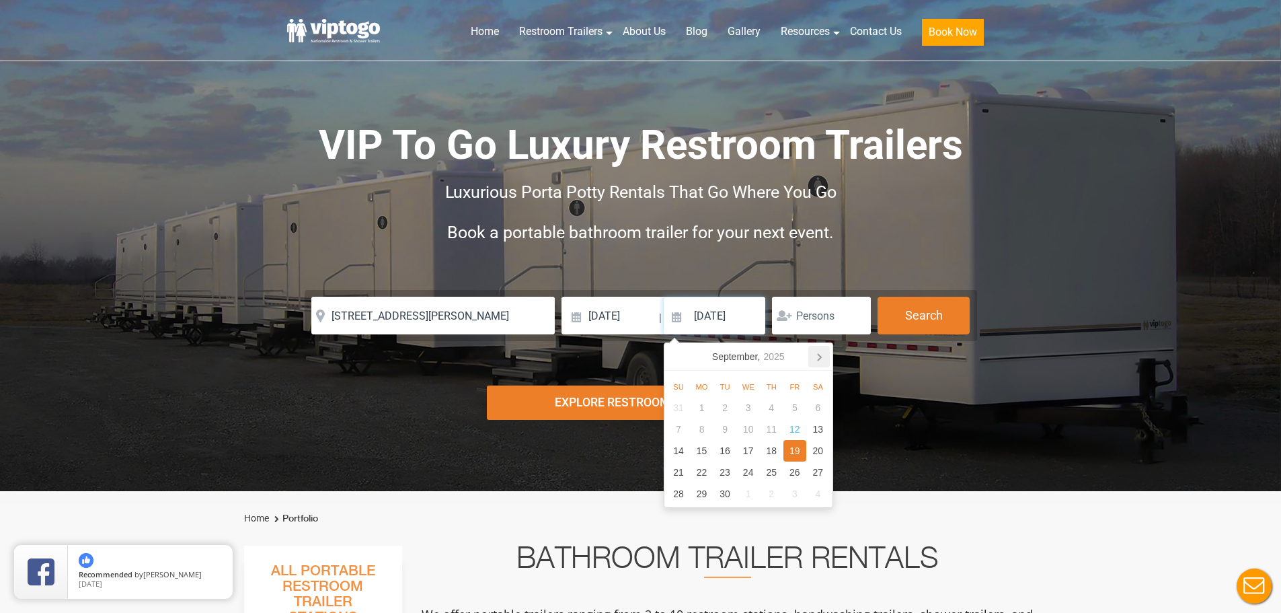
click at [823, 355] on icon at bounding box center [819, 357] width 22 height 22
click at [768, 434] on div "9" at bounding box center [772, 429] width 24 height 22
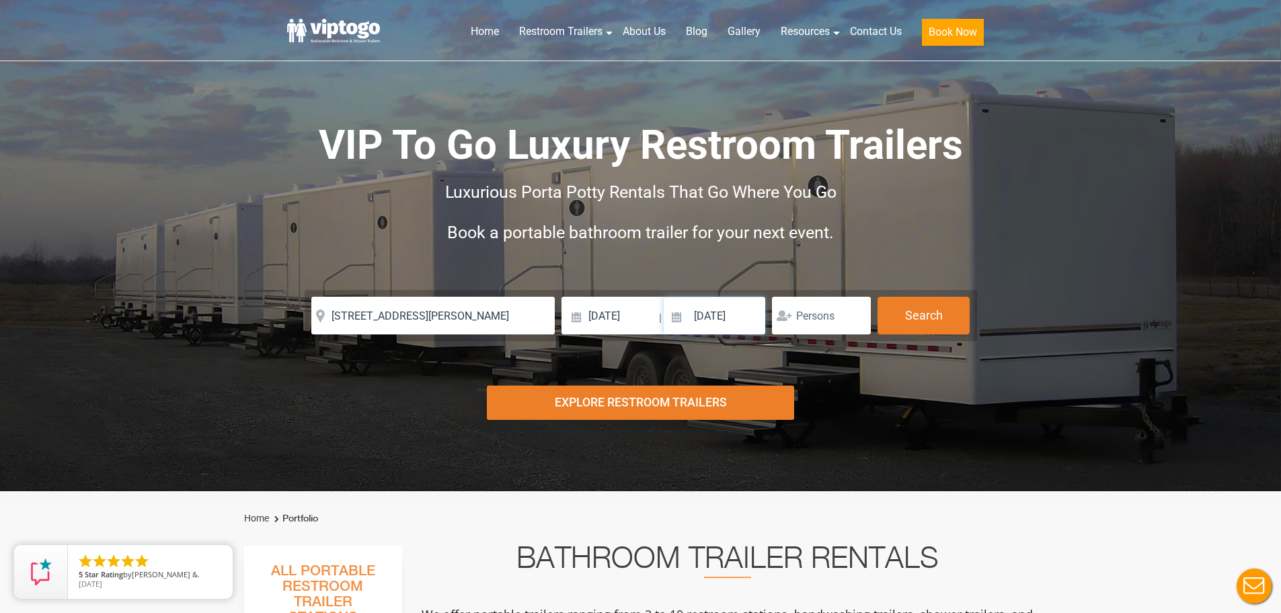
click at [752, 319] on input "10/09/2025" at bounding box center [715, 316] width 102 height 38
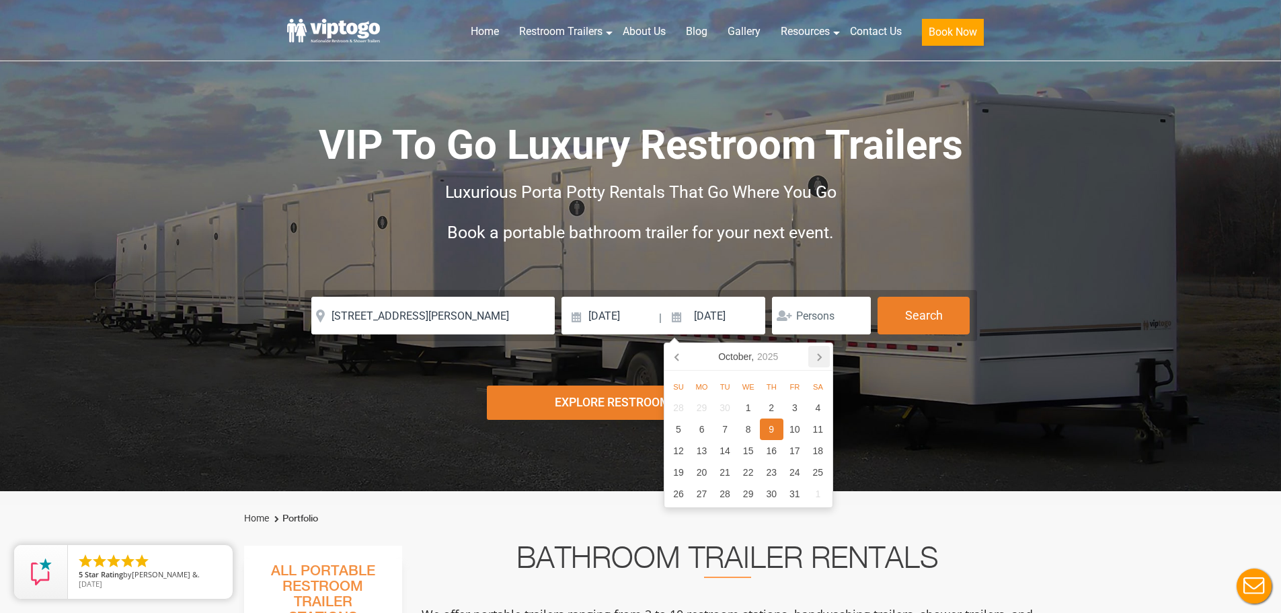
click at [815, 348] on icon at bounding box center [819, 357] width 22 height 22
click at [823, 402] on div "1" at bounding box center [818, 408] width 24 height 22
type input "11/01/2025"
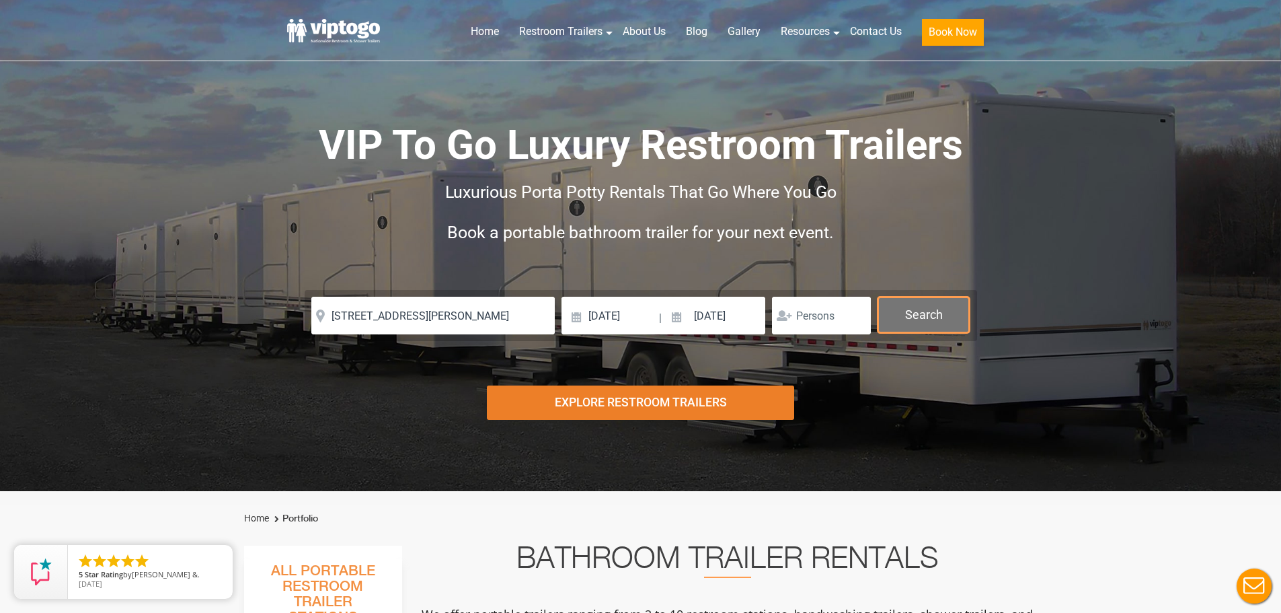
click at [909, 332] on button "Search" at bounding box center [924, 315] width 92 height 36
click at [937, 325] on button "Search" at bounding box center [924, 315] width 92 height 36
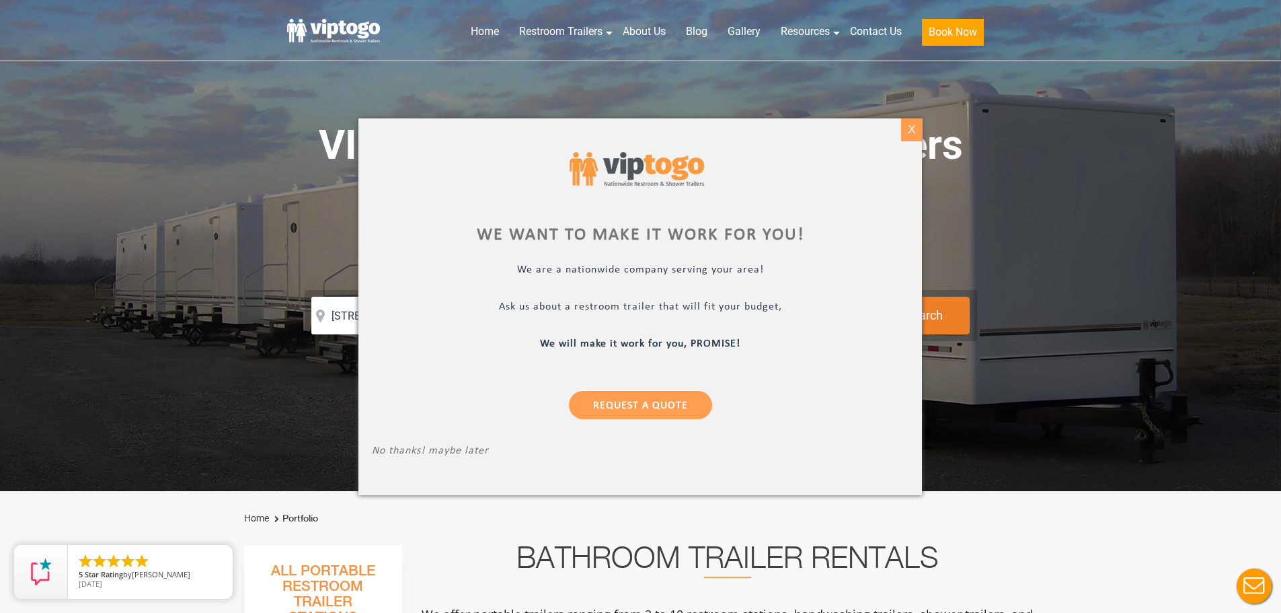
click at [908, 130] on div "X" at bounding box center [911, 129] width 21 height 23
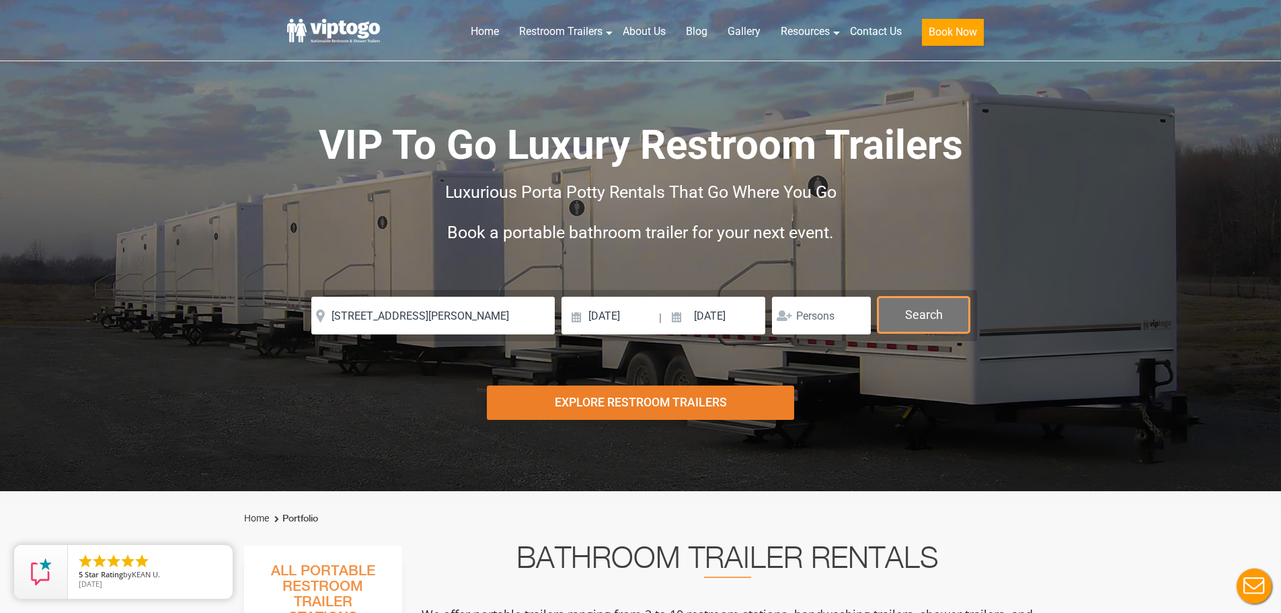
click at [956, 312] on button "Search" at bounding box center [924, 315] width 92 height 36
